Goal: Task Accomplishment & Management: Manage account settings

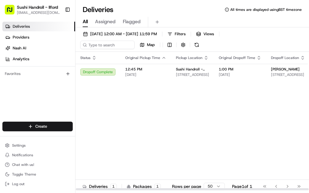
click at [164, 58] on icon "button" at bounding box center [163, 58] width 5 height 5
click at [190, 135] on div "Status Original Pickup Time Pickup Location Original Dropoff Time Dropoff Locat…" at bounding box center [236, 121] width 322 height 139
